Goal: Task Accomplishment & Management: Manage account settings

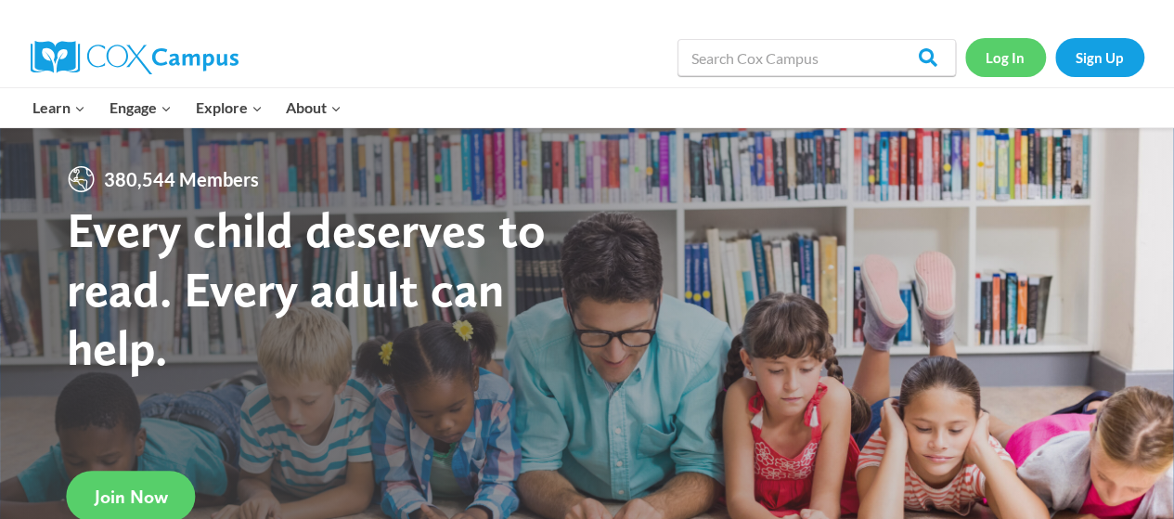
click at [1004, 69] on link "Log In" at bounding box center [1005, 57] width 81 height 38
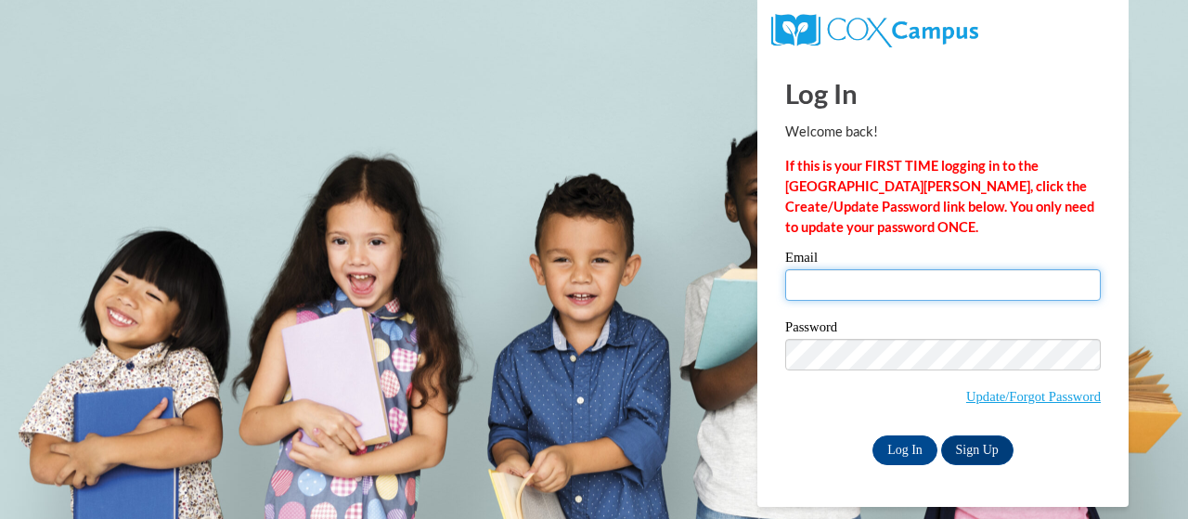
click at [827, 281] on input "Email" at bounding box center [943, 285] width 316 height 32
type input "[PERSON_NAME][EMAIL_ADDRESS][PERSON_NAME][DOMAIN_NAME]"
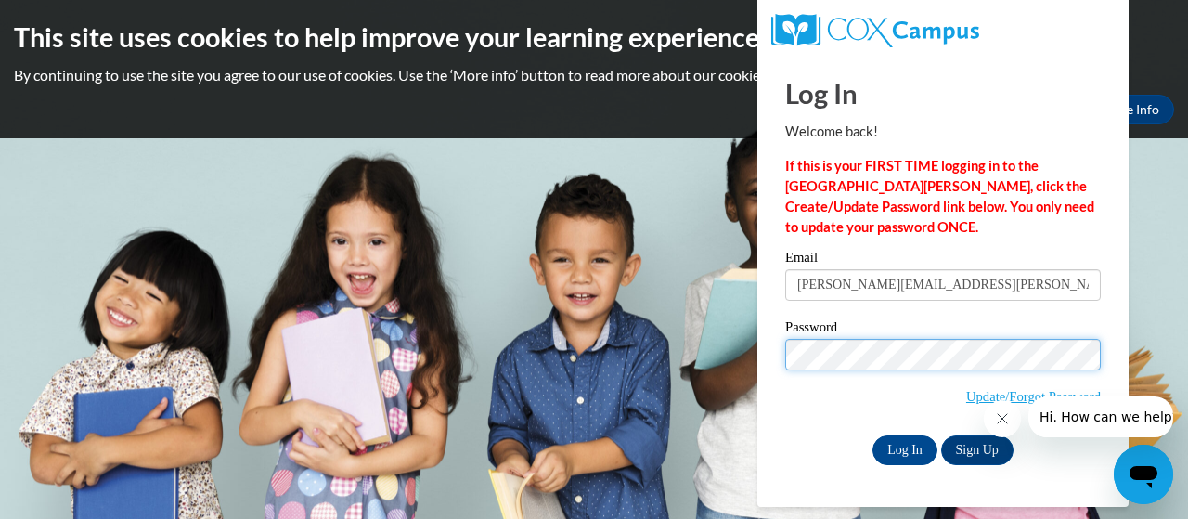
click at [872, 435] on input "Log In" at bounding box center [904, 450] width 65 height 30
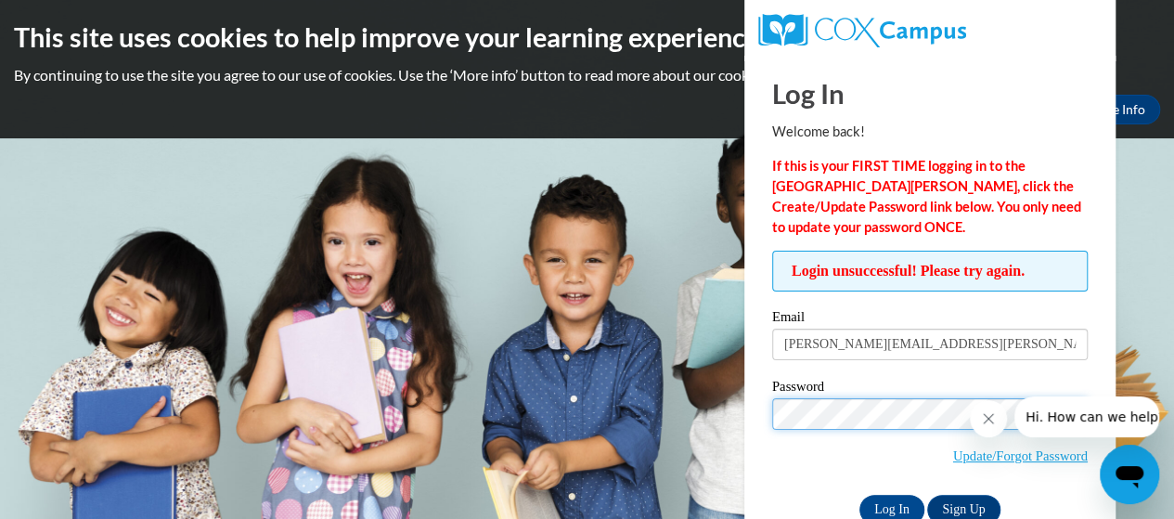
click at [859, 495] on input "Log In" at bounding box center [891, 510] width 65 height 30
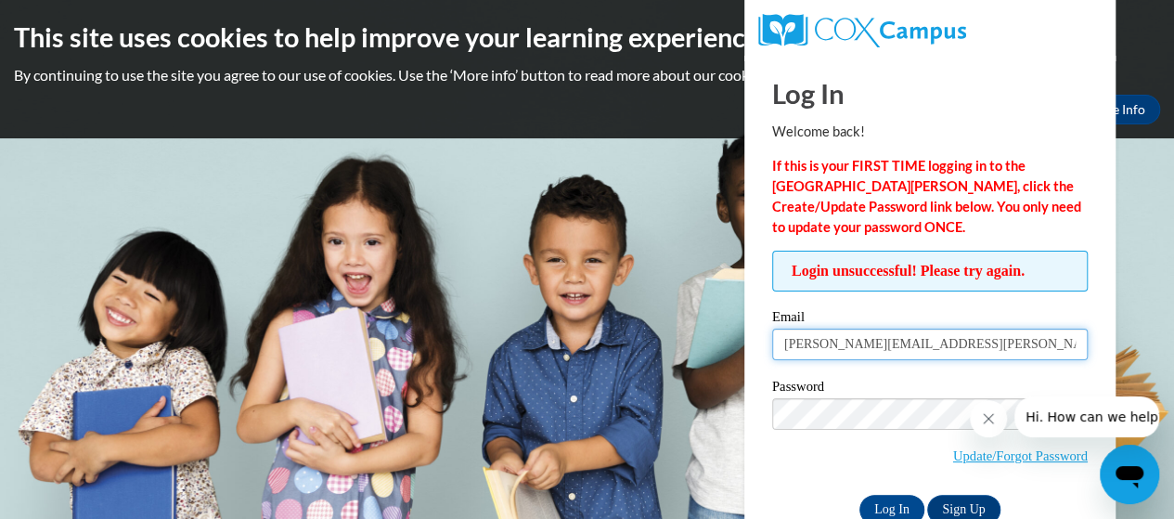
click at [871, 352] on input "[PERSON_NAME][EMAIL_ADDRESS][PERSON_NAME][DOMAIN_NAME]" at bounding box center [930, 345] width 316 height 32
click at [988, 343] on input "[PERSON_NAME][EMAIL_ADDRESS][PERSON_NAME][DOMAIN_NAME]" at bounding box center [930, 345] width 316 height 32
type input "[PERSON_NAME].[PERSON_NAME]@atlanta.k12.ga.u"
